Goal: Book appointment/travel/reservation

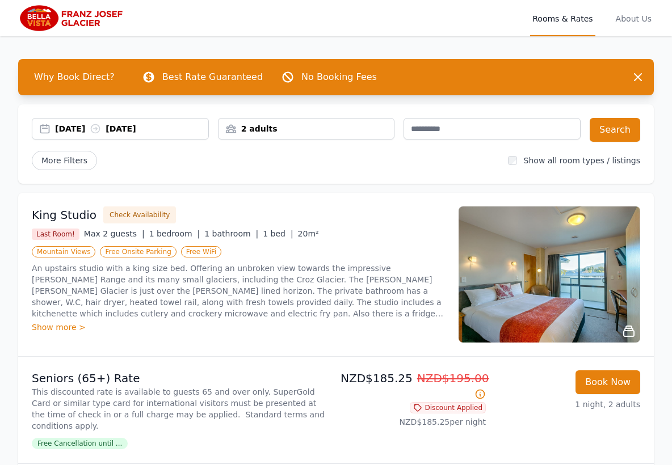
click at [265, 127] on div "2 adults" at bounding box center [306, 128] width 176 height 11
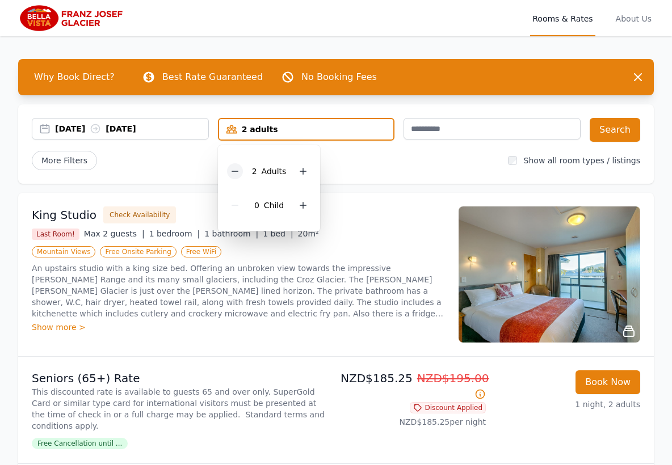
click at [230, 170] on div at bounding box center [235, 171] width 16 height 16
click at [75, 128] on div "[DATE] [DATE]" at bounding box center [131, 128] width 153 height 11
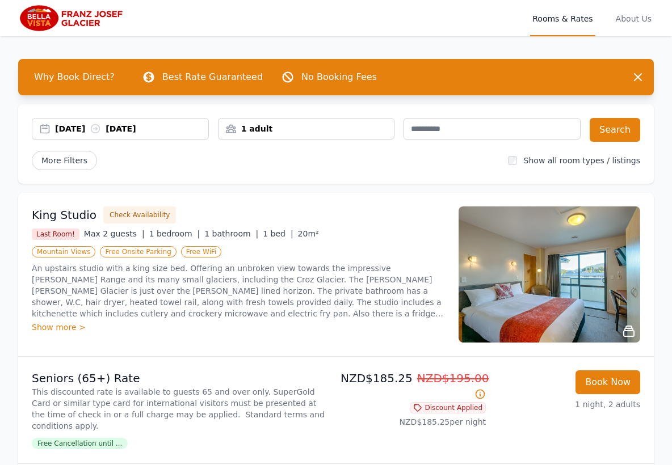
click at [75, 127] on div "[DATE] [DATE]" at bounding box center [131, 128] width 153 height 11
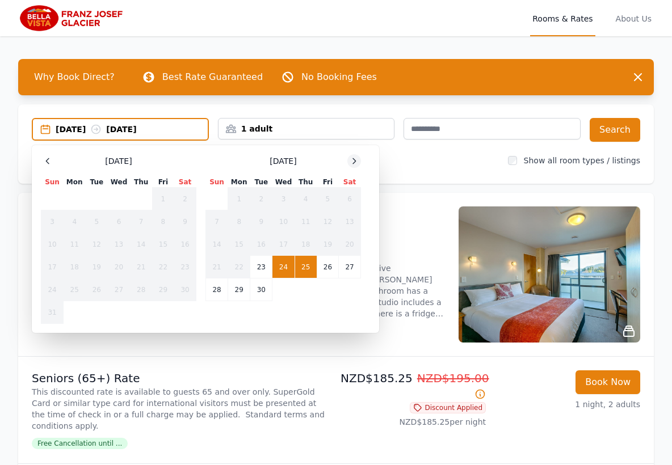
click at [353, 160] on icon at bounding box center [353, 161] width 9 height 9
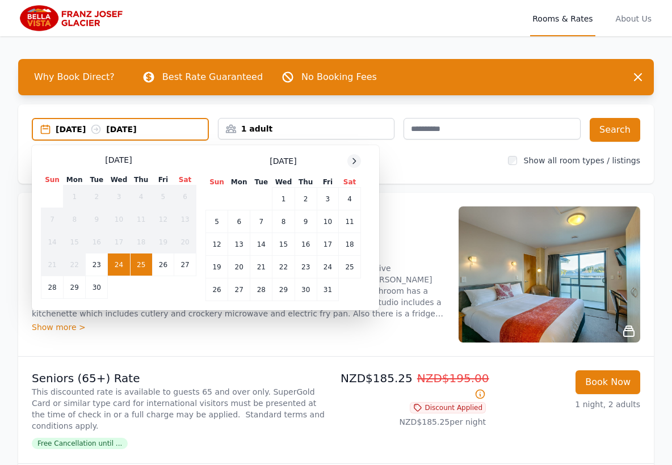
click at [353, 160] on icon at bounding box center [353, 161] width 9 height 9
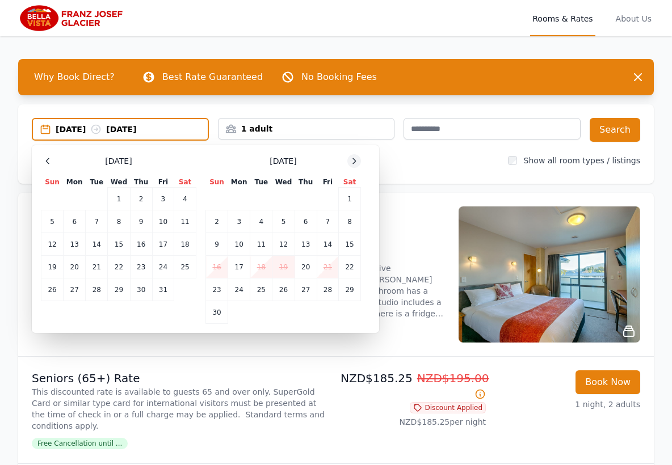
click at [353, 160] on icon at bounding box center [353, 161] width 9 height 9
click at [352, 160] on icon at bounding box center [353, 161] width 9 height 9
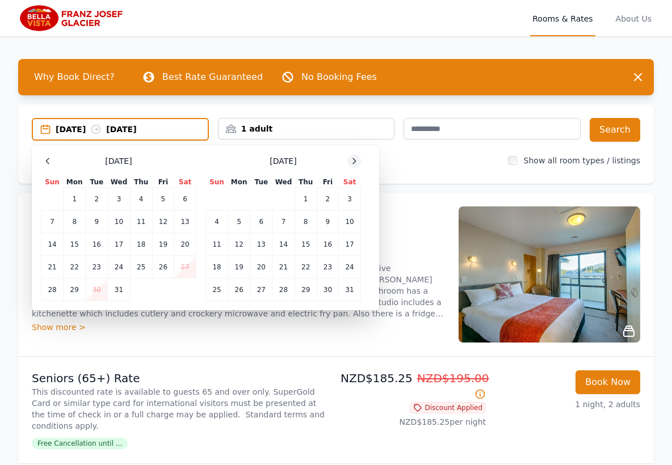
click at [352, 160] on icon at bounding box center [353, 161] width 9 height 9
click at [283, 244] on td "18" at bounding box center [283, 244] width 22 height 23
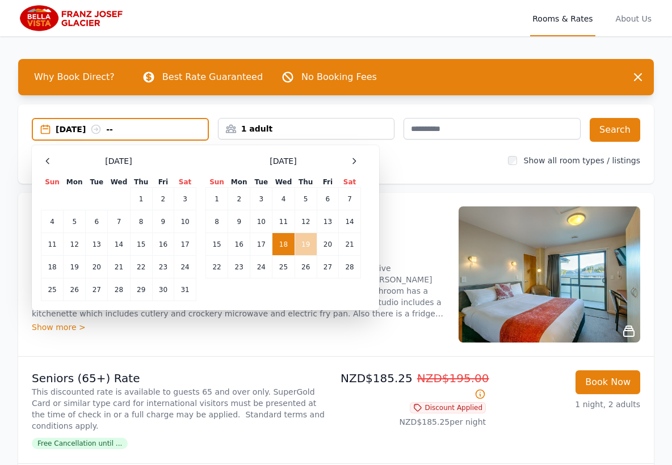
click at [302, 244] on td "19" at bounding box center [305, 244] width 22 height 23
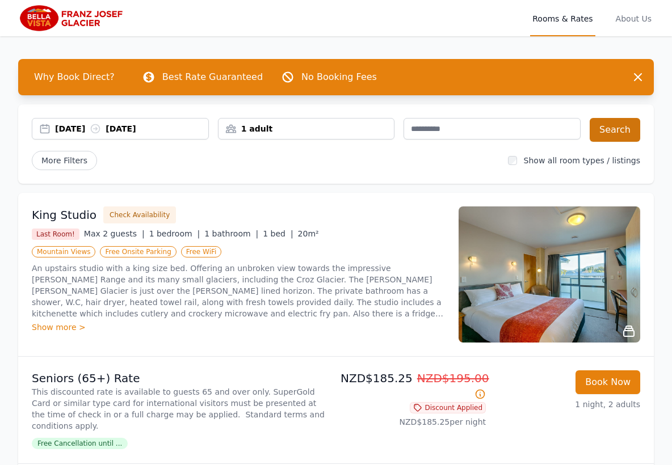
click at [621, 128] on button "Search" at bounding box center [614, 130] width 50 height 24
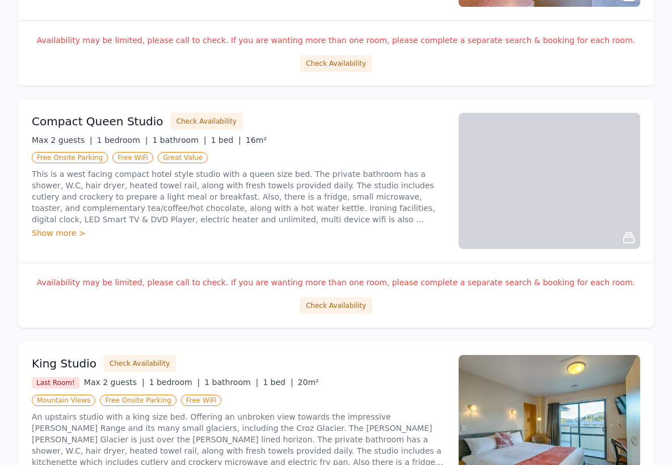
scroll to position [411, 0]
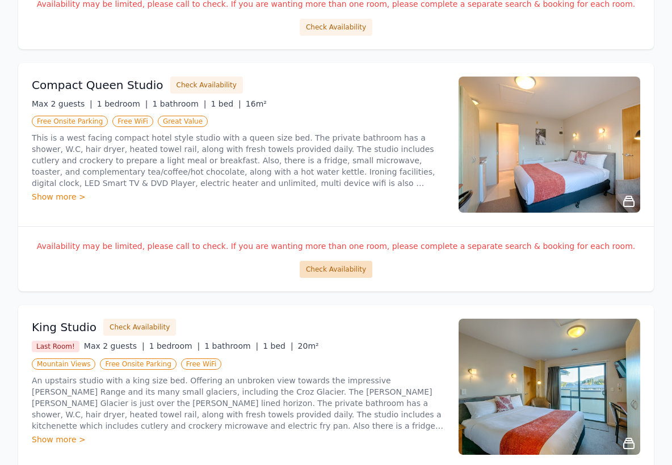
click at [338, 268] on button "Check Availability" at bounding box center [335, 269] width 73 height 17
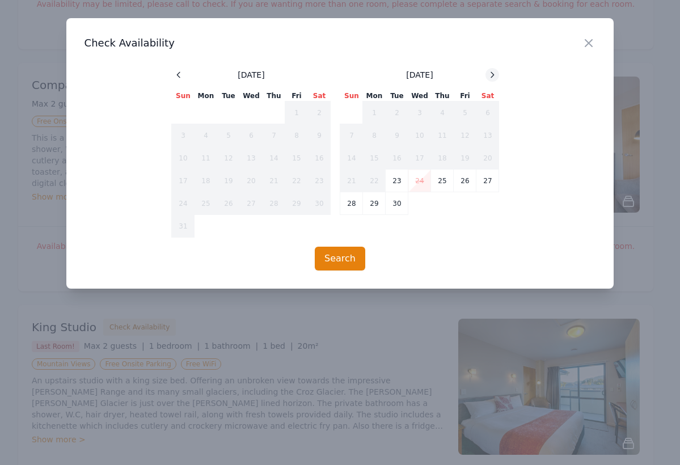
click at [493, 73] on icon at bounding box center [492, 74] width 9 height 9
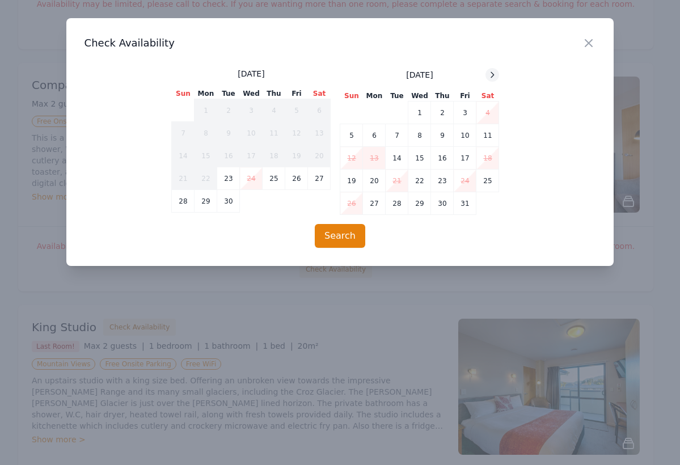
click at [492, 74] on icon at bounding box center [492, 74] width 3 height 5
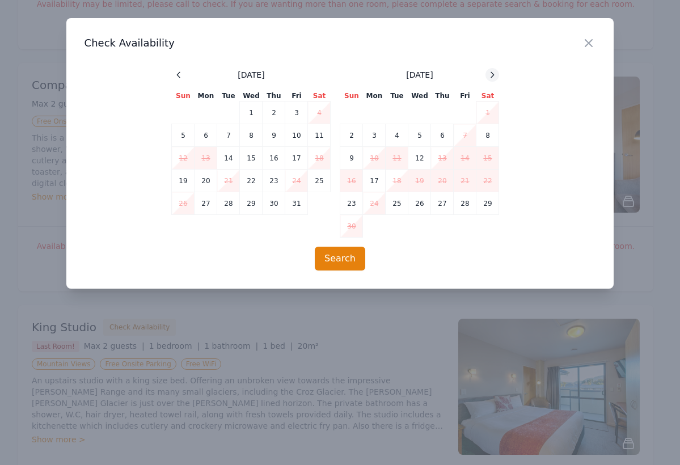
click at [492, 74] on icon at bounding box center [492, 74] width 3 height 5
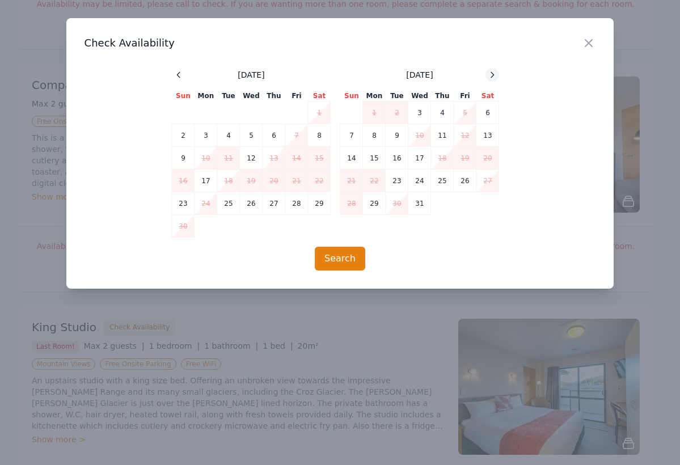
click at [492, 74] on icon at bounding box center [492, 74] width 3 height 5
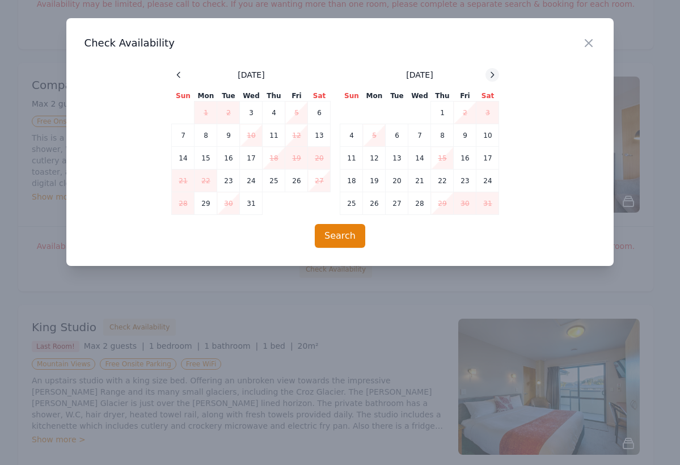
click at [492, 74] on icon at bounding box center [492, 74] width 3 height 5
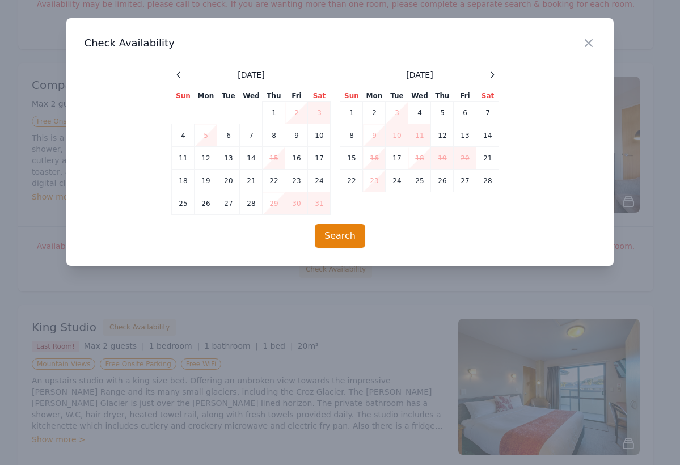
click at [421, 156] on td "18" at bounding box center [419, 158] width 23 height 23
click at [589, 40] on icon "button" at bounding box center [589, 43] width 14 height 14
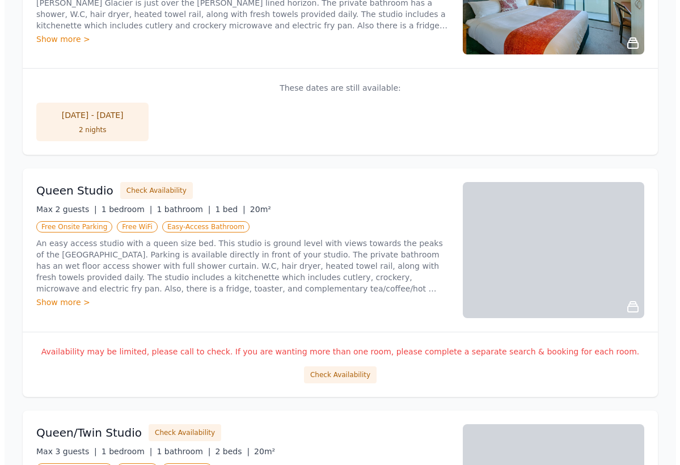
scroll to position [824, 0]
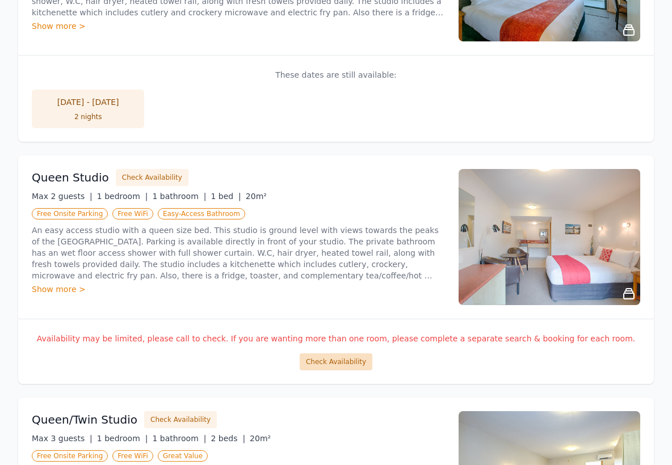
click at [351, 360] on button "Check Availability" at bounding box center [335, 361] width 73 height 17
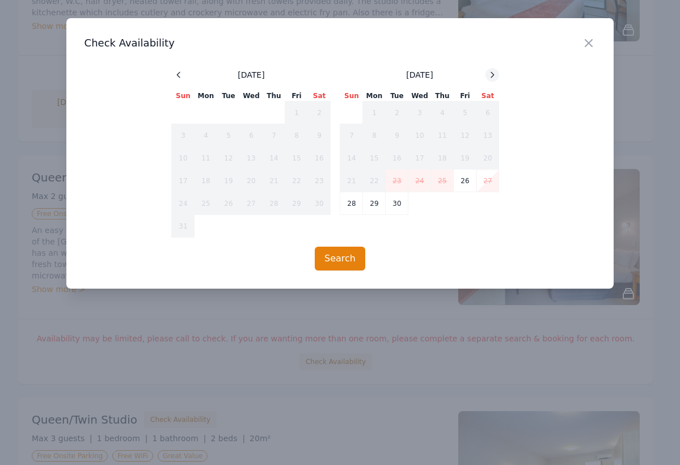
click at [492, 71] on icon at bounding box center [492, 74] width 9 height 9
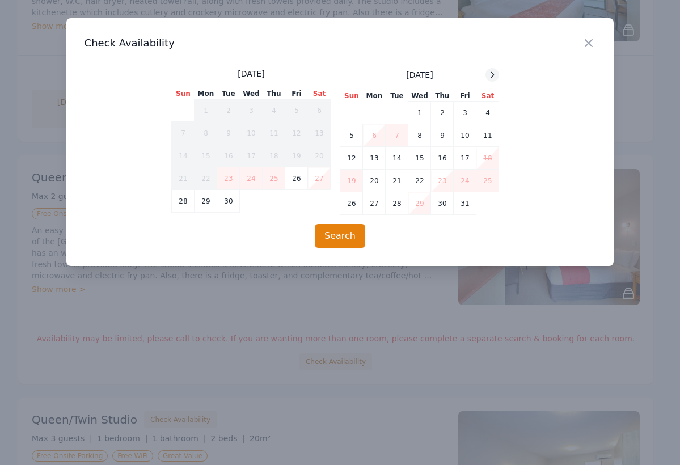
click at [492, 72] on icon at bounding box center [492, 74] width 9 height 9
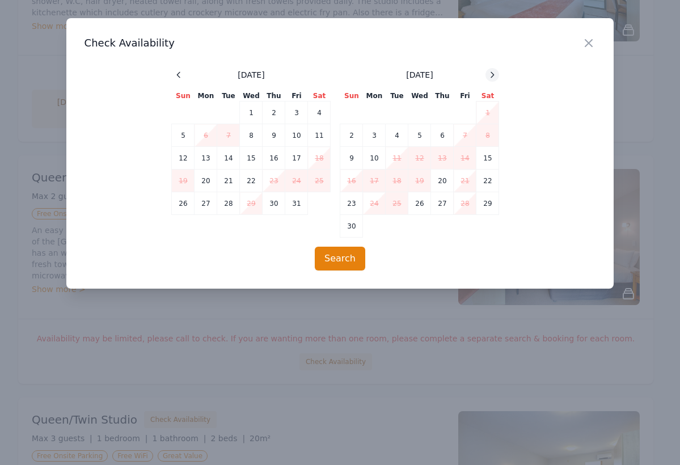
click at [492, 72] on icon at bounding box center [492, 74] width 9 height 9
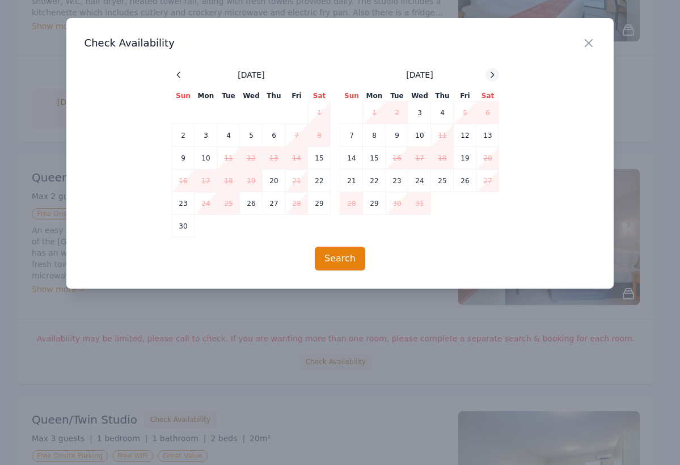
click at [491, 73] on icon at bounding box center [492, 74] width 3 height 5
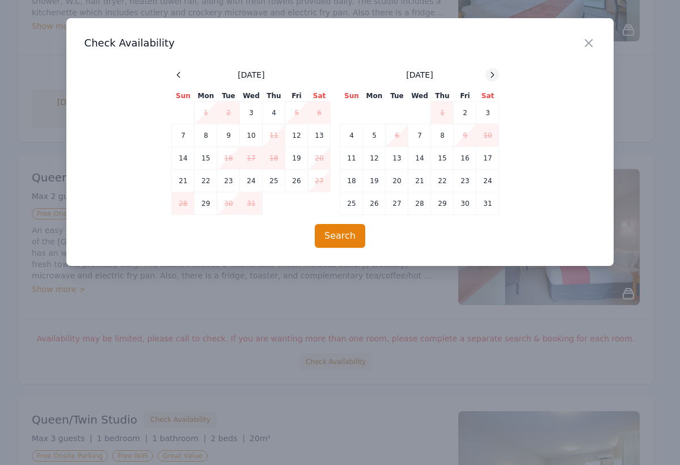
click at [491, 73] on icon at bounding box center [492, 74] width 3 height 5
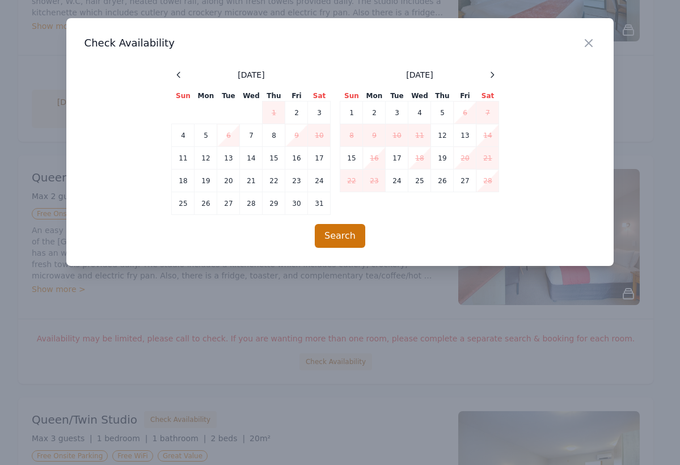
click at [332, 235] on button "Search" at bounding box center [340, 236] width 50 height 24
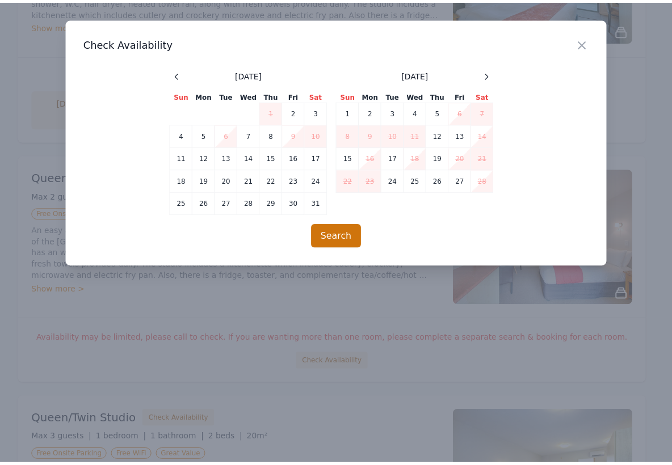
scroll to position [54, 0]
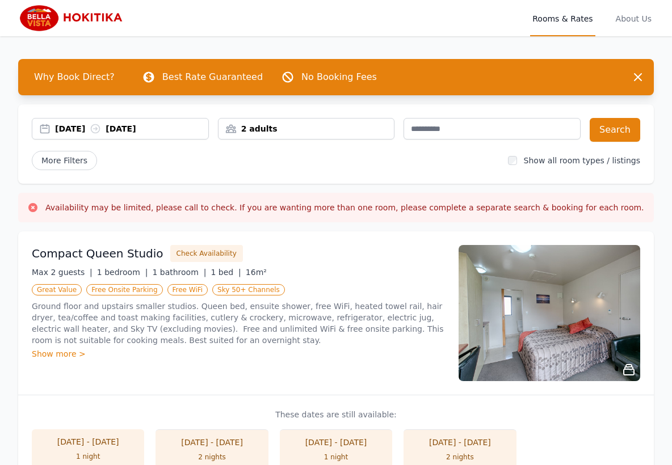
click at [91, 126] on div "[DATE] [DATE]" at bounding box center [131, 128] width 153 height 11
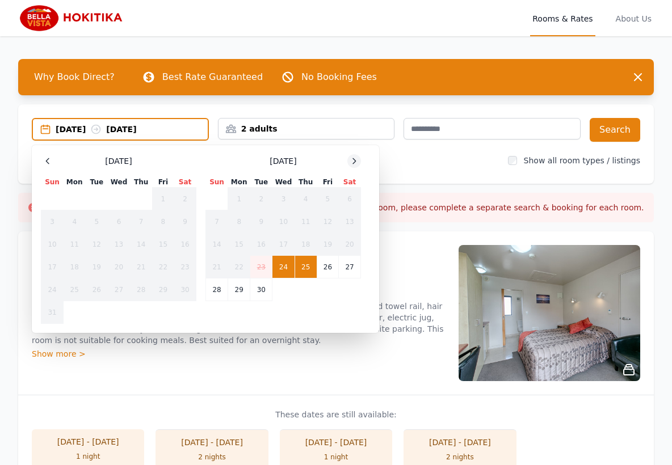
click at [352, 158] on icon at bounding box center [353, 161] width 9 height 9
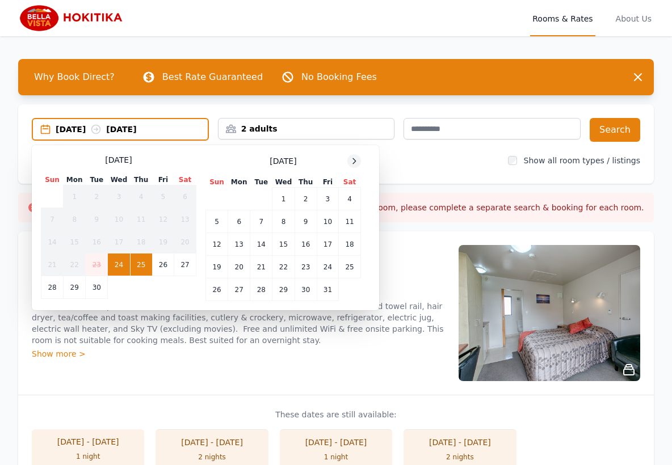
click at [352, 158] on icon at bounding box center [353, 161] width 9 height 9
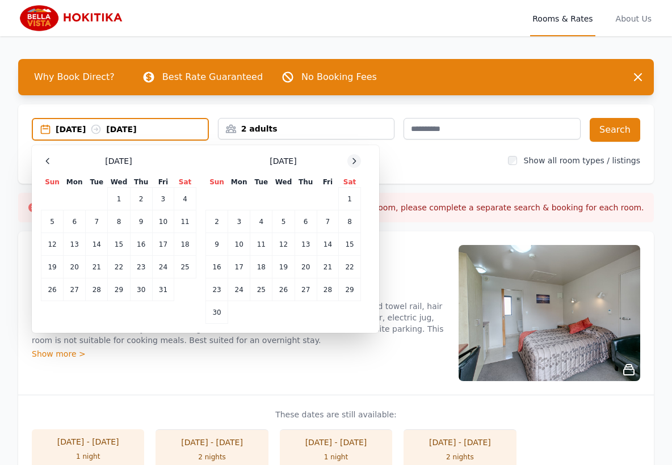
click at [352, 158] on icon at bounding box center [353, 161] width 9 height 9
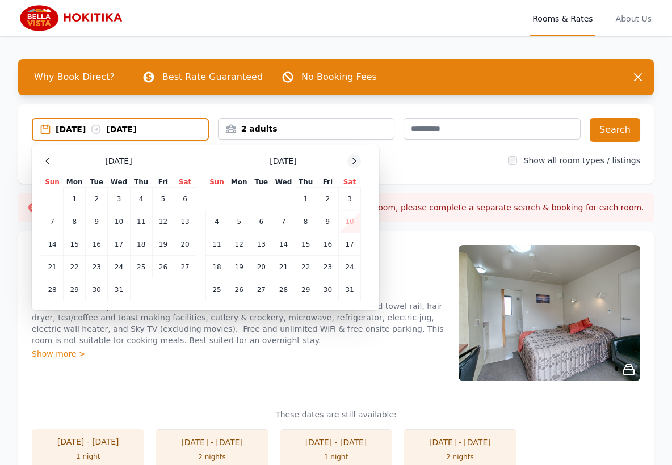
click at [352, 159] on icon at bounding box center [353, 161] width 9 height 9
click at [258, 242] on td "17" at bounding box center [261, 244] width 22 height 23
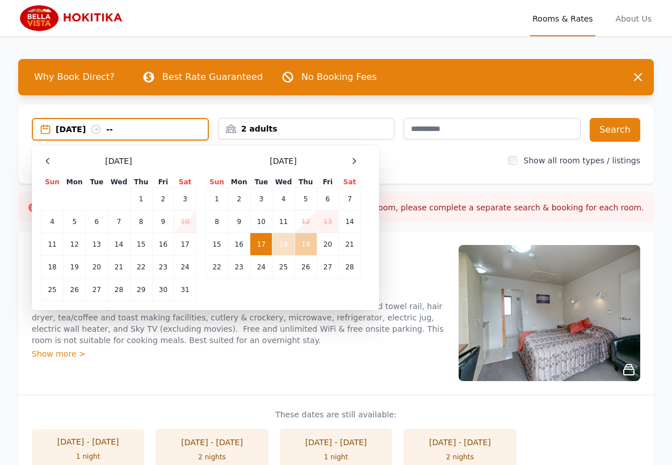
click at [308, 248] on td "19" at bounding box center [305, 244] width 22 height 23
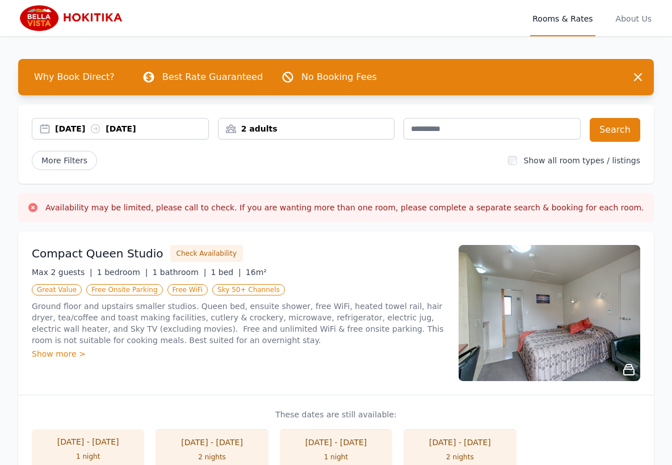
click at [288, 126] on div "2 adults" at bounding box center [306, 128] width 176 height 11
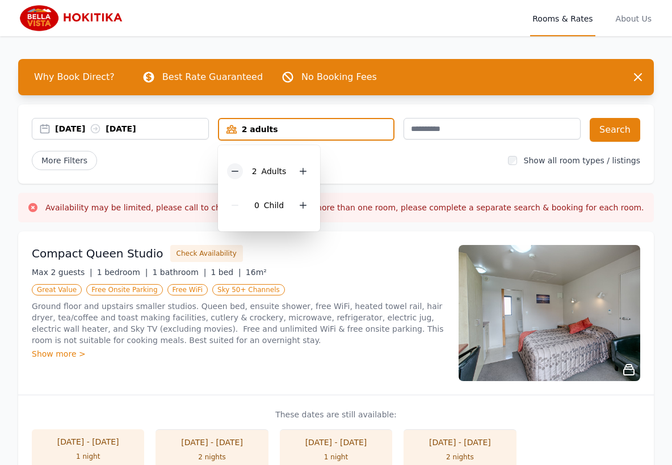
click at [233, 168] on icon at bounding box center [234, 171] width 9 height 9
click at [609, 129] on button "Search" at bounding box center [614, 130] width 50 height 24
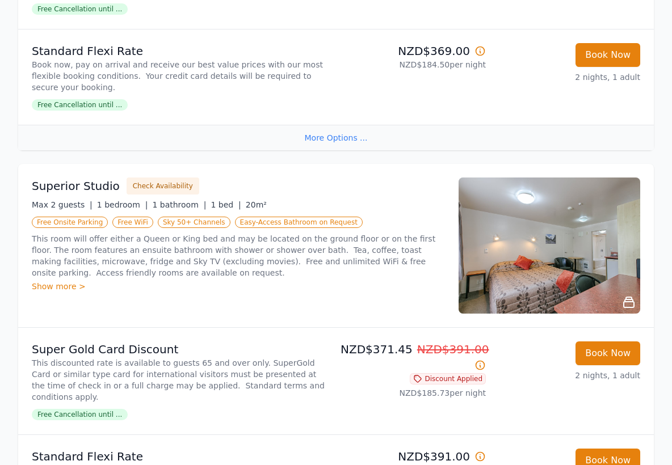
scroll to position [446, 0]
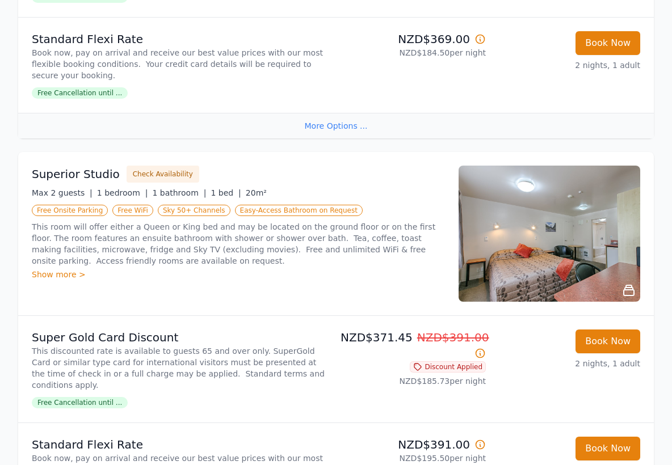
click at [560, 234] on img at bounding box center [549, 234] width 182 height 136
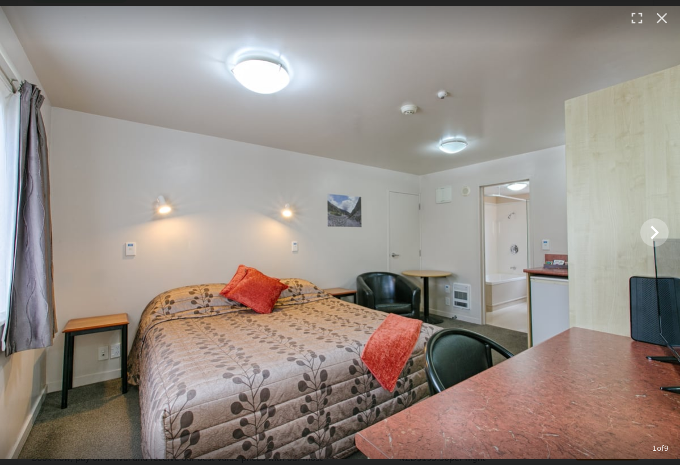
click at [653, 232] on icon "Show slide 2 of 9" at bounding box center [654, 232] width 27 height 27
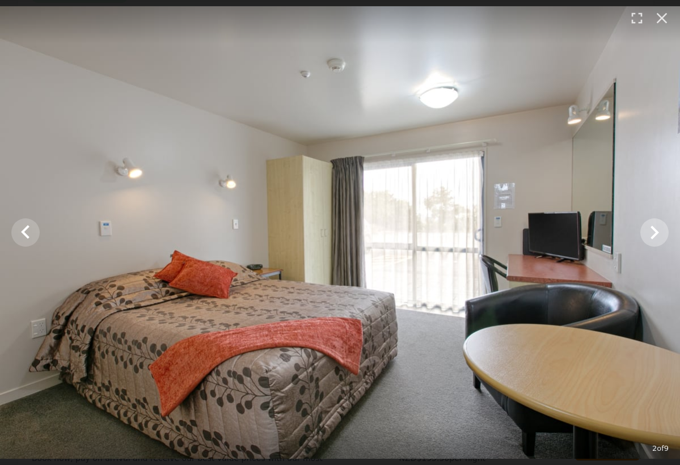
click at [656, 231] on icon "Show slide 3 of 9" at bounding box center [655, 233] width 9 height 14
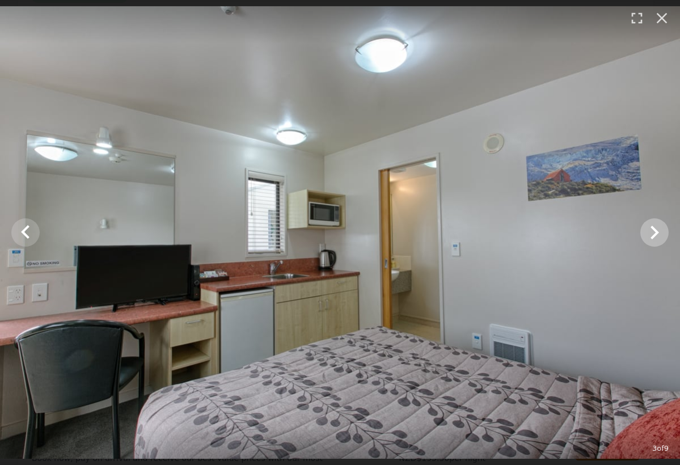
click at [658, 234] on icon "Show slide 4 of 9" at bounding box center [654, 232] width 27 height 27
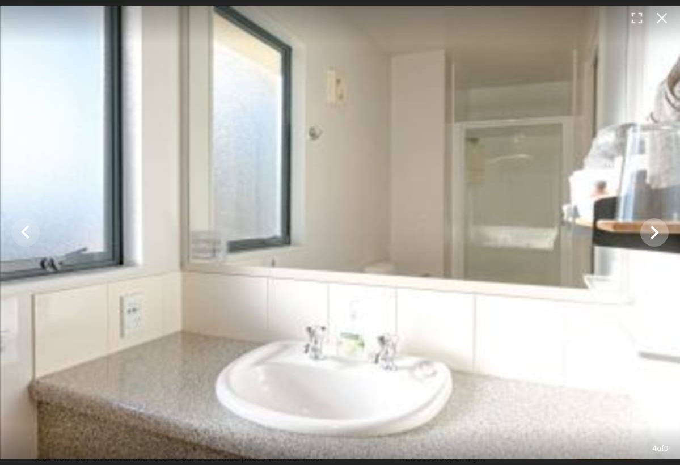
click at [656, 233] on icon "Show slide 5 of 9" at bounding box center [655, 233] width 9 height 14
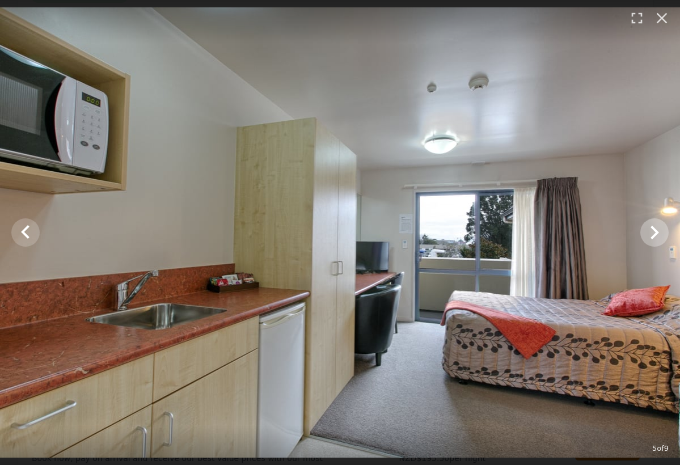
click at [655, 231] on icon "Show slide 6 of 9" at bounding box center [654, 232] width 27 height 27
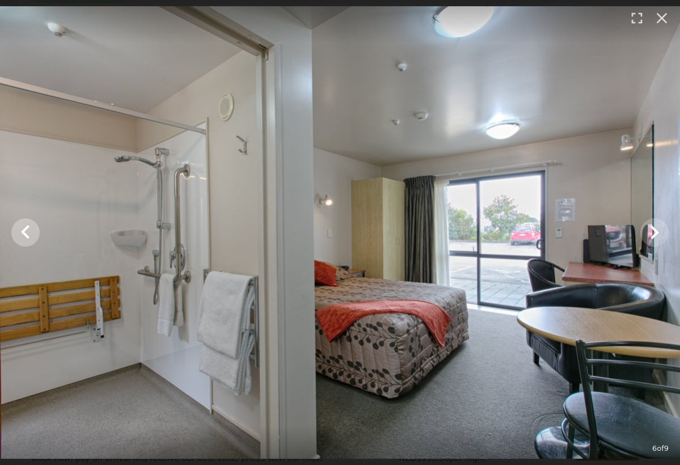
click at [24, 233] on icon "Show slide 5 of 9" at bounding box center [25, 232] width 9 height 14
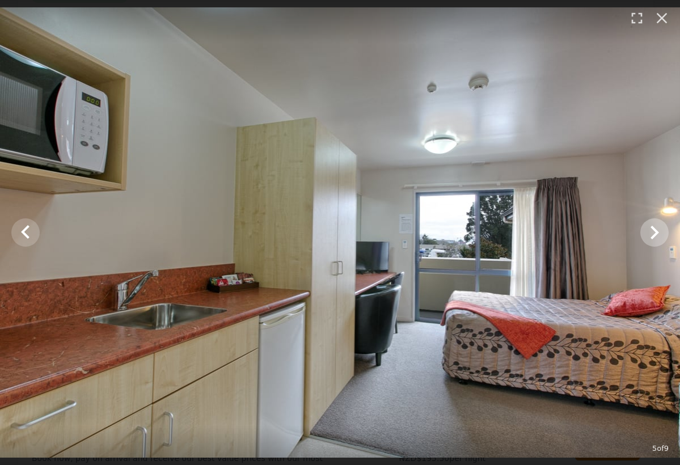
click at [655, 231] on icon "Show slide 6 of 9" at bounding box center [655, 233] width 9 height 14
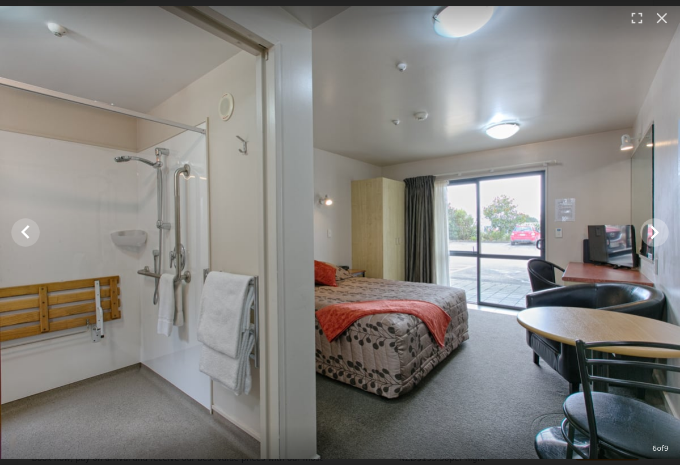
click at [655, 231] on icon "Show slide 7 of 9" at bounding box center [655, 233] width 9 height 14
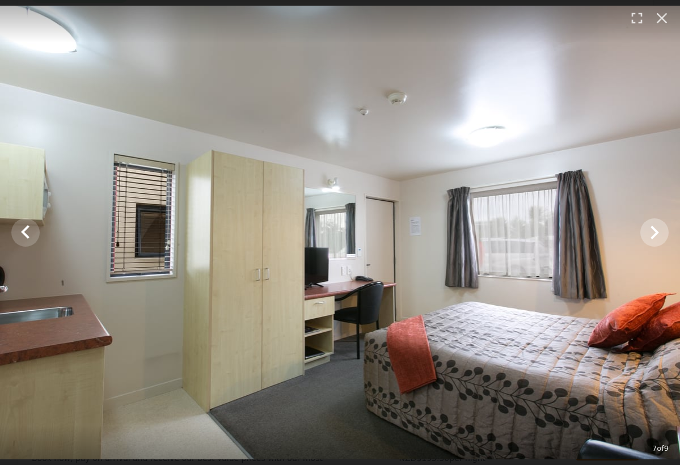
click at [652, 231] on icon "Show slide 8 of 9" at bounding box center [654, 232] width 27 height 27
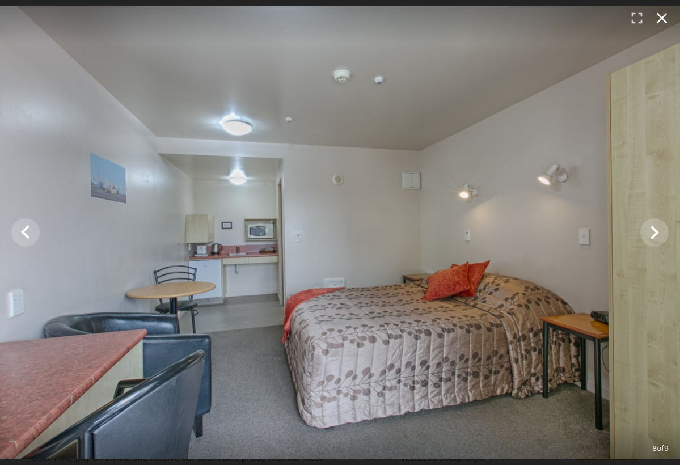
click at [661, 18] on icon "button" at bounding box center [662, 18] width 11 height 11
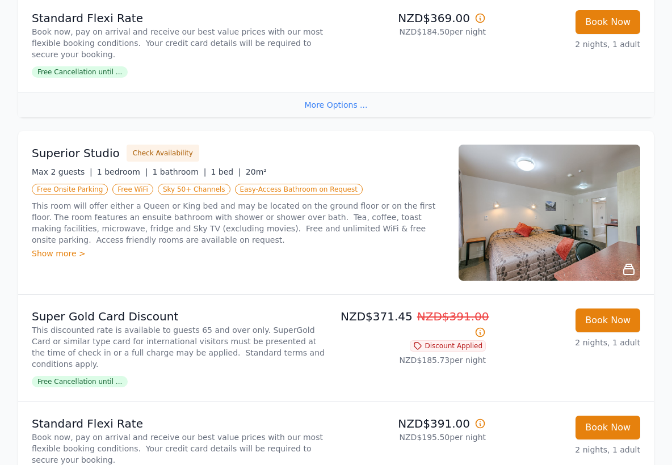
scroll to position [484, 0]
